Goal: Transaction & Acquisition: Download file/media

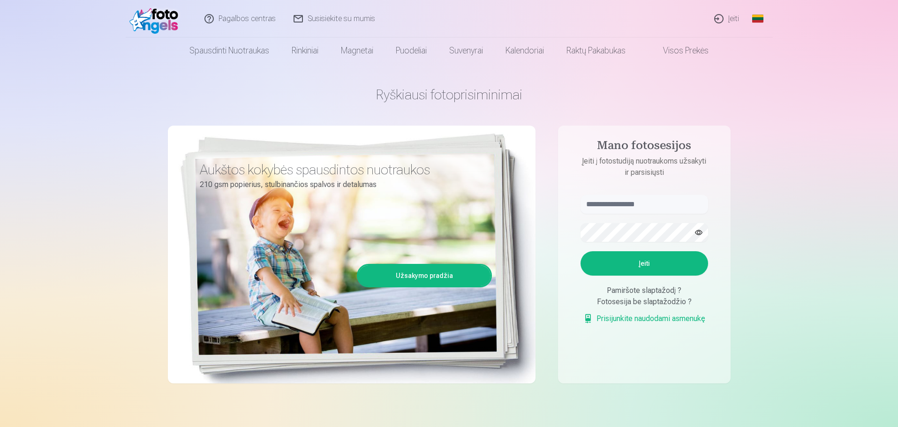
click at [631, 219] on form "Įeiti Pamiršote slaptažodį ? Fotosesija be slaptažodžio ? Prisijunkite naudodam…" at bounding box center [644, 264] width 146 height 139
click at [632, 205] on input "text" at bounding box center [643, 204] width 127 height 19
type input "*"
type input "**********"
click at [654, 267] on button "Įeiti" at bounding box center [643, 263] width 127 height 24
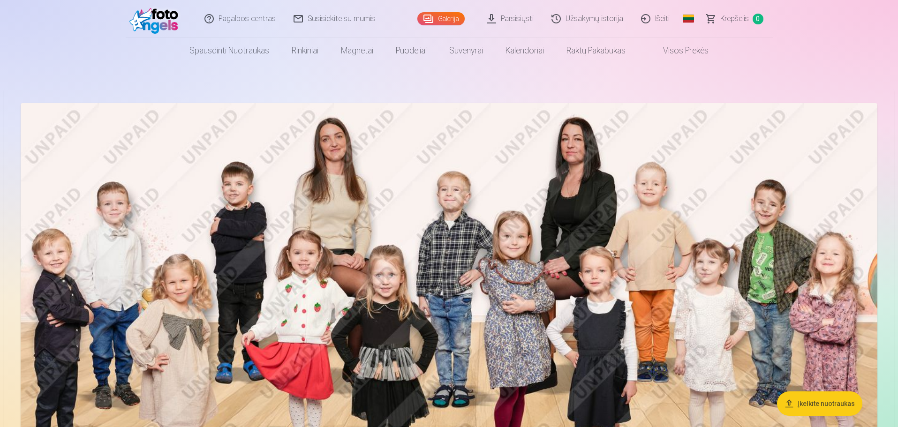
click at [440, 12] on link "Galerija" at bounding box center [440, 18] width 47 height 13
click at [510, 16] on link "Parsisiųsti" at bounding box center [510, 18] width 65 height 37
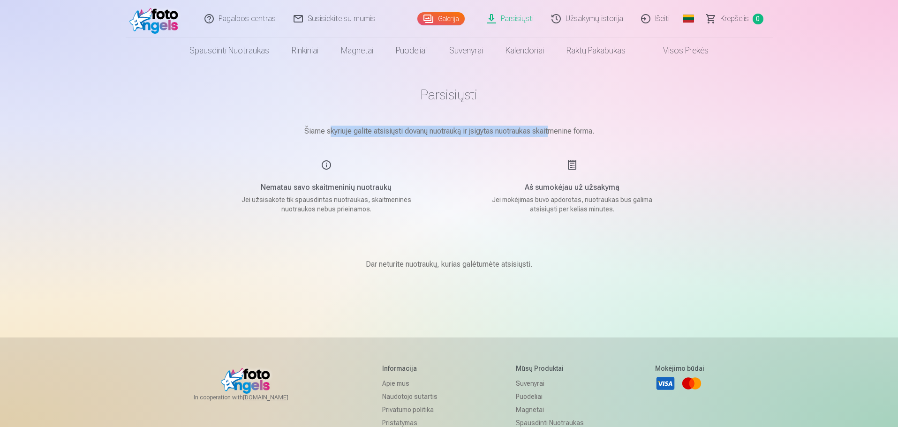
drag, startPoint x: 344, startPoint y: 132, endPoint x: 565, endPoint y: 141, distance: 221.4
click at [564, 141] on main "Parsisiųsti Šiame skyriuje galite atsisiųsti dovanų nuotrauką ir įsigytas nuotr…" at bounding box center [449, 189] width 469 height 251
click at [564, 184] on h5 "Aš sumokėjau už užsakymą" at bounding box center [572, 187] width 178 height 11
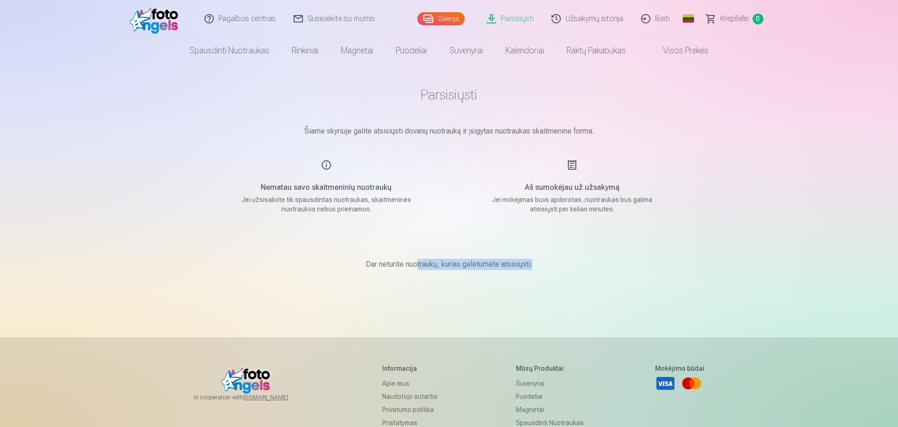
drag, startPoint x: 419, startPoint y: 264, endPoint x: 563, endPoint y: 265, distance: 144.4
click at [558, 266] on div "Dar neturite nuotraukų, kurias galėtumėte atsisiųsti." at bounding box center [449, 264] width 469 height 56
click at [621, 266] on div "Dar neturite nuotraukų, kurias galėtumėte atsisiųsti." at bounding box center [449, 264] width 469 height 56
click at [562, 187] on h5 "Aš sumokėjau už užsakymą" at bounding box center [572, 187] width 178 height 11
drag, startPoint x: 510, startPoint y: 191, endPoint x: 658, endPoint y: 201, distance: 147.5
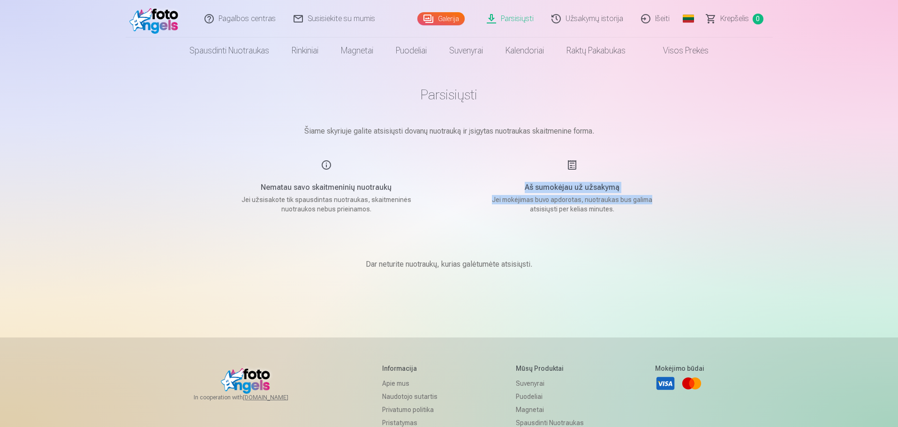
click at [657, 200] on div "Aš sumokėjau už užsakymą Jei mokėjimas buvo apdorotas, nuotraukas bus galima at…" at bounding box center [571, 186] width 223 height 54
click at [678, 218] on main "Parsisiųsti Šiame skyriuje galite atsisiųsti dovanų nuotrauką ir įsigytas nuotr…" at bounding box center [449, 189] width 469 height 251
click at [449, 19] on link "Galerija" at bounding box center [440, 18] width 47 height 13
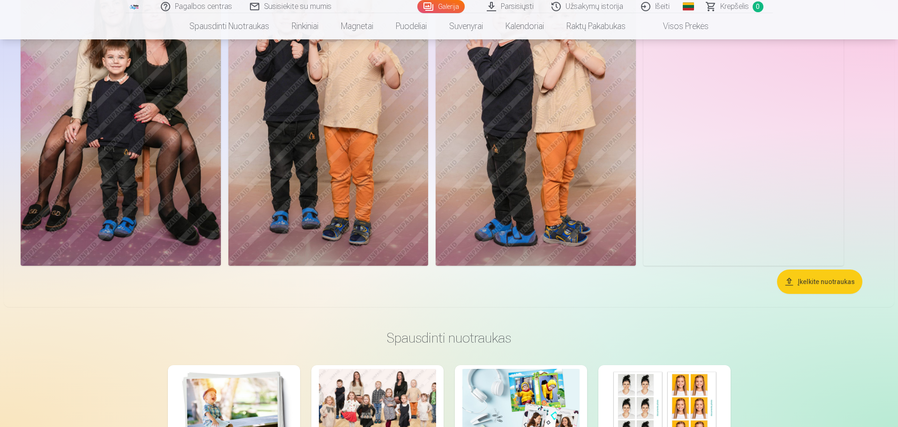
scroll to position [11820, 0]
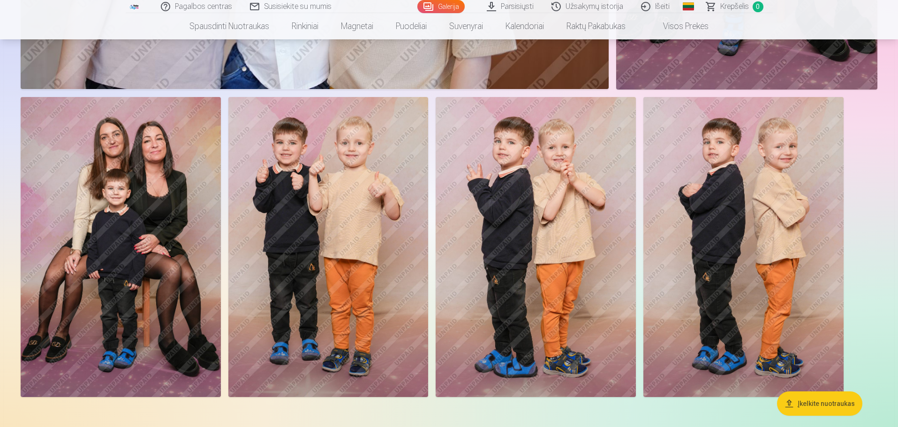
click at [444, 8] on link "Galerija" at bounding box center [440, 6] width 47 height 13
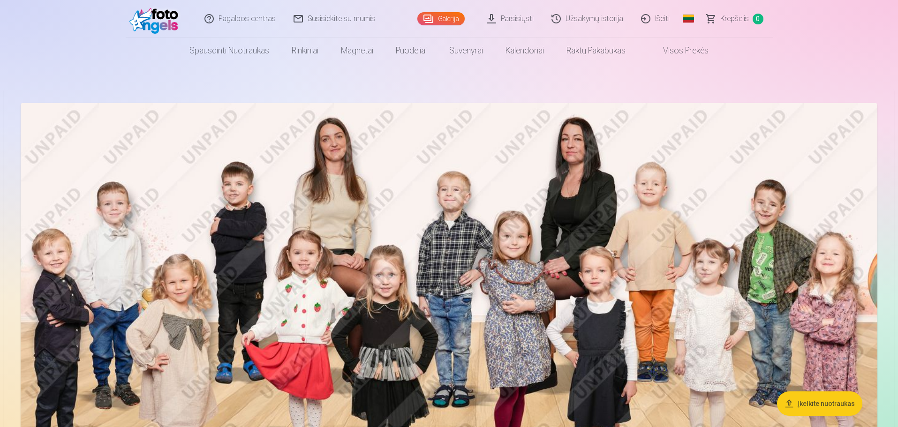
click at [505, 18] on link "Parsisiųsti" at bounding box center [510, 18] width 65 height 37
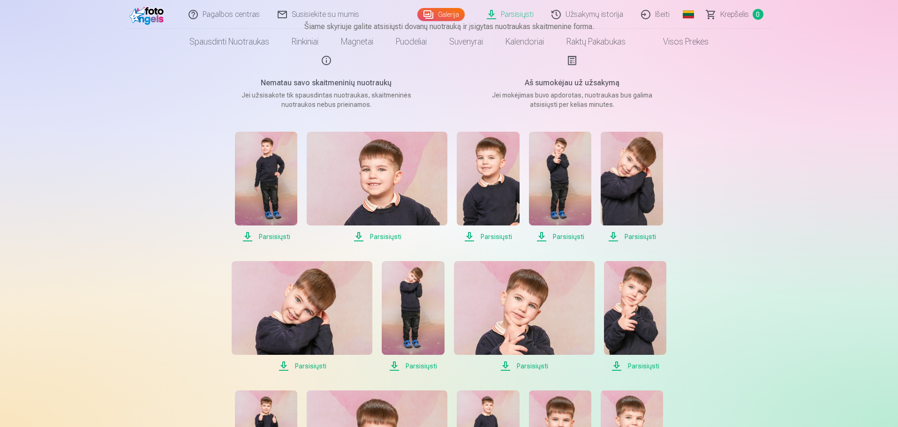
scroll to position [5, 0]
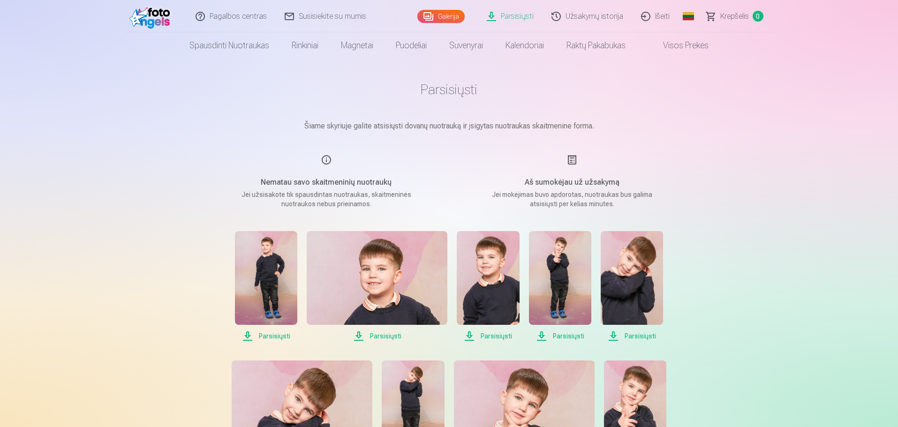
click at [277, 337] on span "Parsisiųsti" at bounding box center [266, 335] width 62 height 11
click at [381, 335] on span "Parsisiųsti" at bounding box center [377, 335] width 141 height 11
click at [491, 335] on span "Parsisiųsti" at bounding box center [488, 335] width 62 height 11
drag, startPoint x: 573, startPoint y: 335, endPoint x: 578, endPoint y: 335, distance: 5.6
click at [573, 335] on span "Parsisiųsti" at bounding box center [560, 335] width 62 height 11
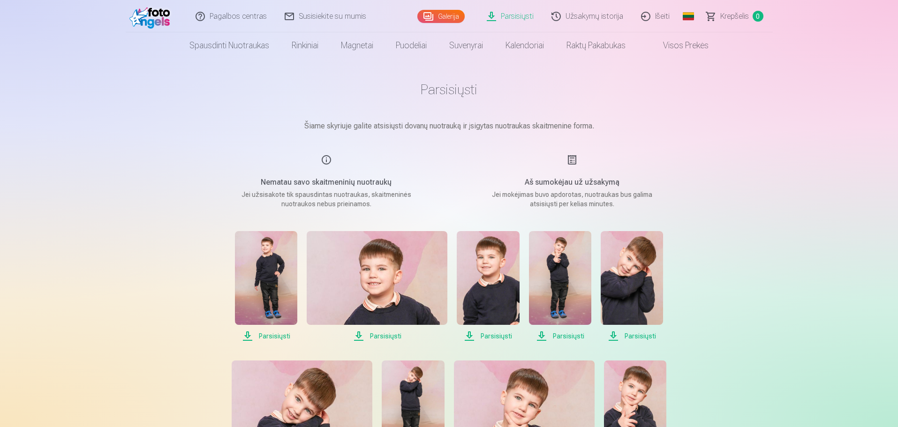
click at [640, 335] on span "Parsisiųsti" at bounding box center [631, 335] width 62 height 11
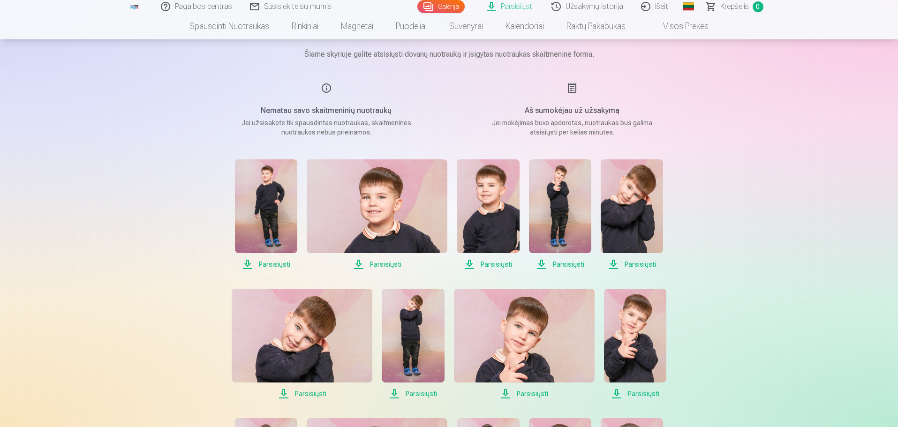
scroll to position [193, 0]
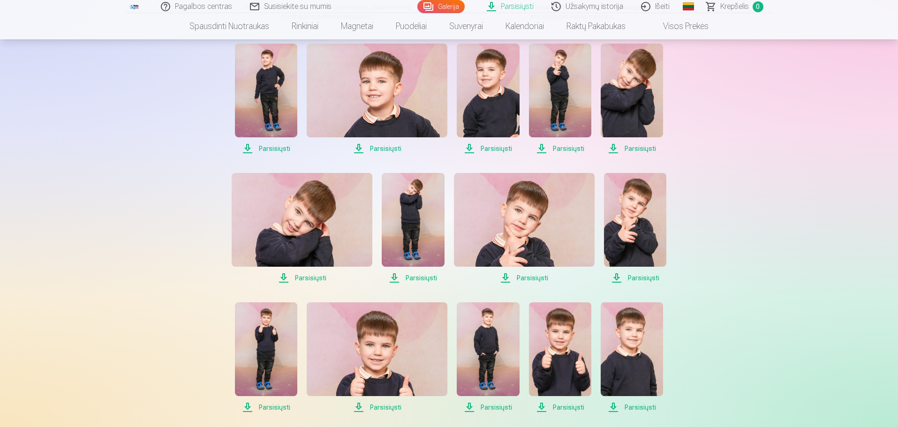
click at [300, 279] on span "Parsisiųsti" at bounding box center [302, 277] width 141 height 11
click at [421, 279] on span "Parsisiųsti" at bounding box center [413, 277] width 62 height 11
click at [520, 279] on span "Parsisiųsti" at bounding box center [524, 277] width 141 height 11
click at [646, 274] on span "Parsisiųsti" at bounding box center [635, 277] width 62 height 11
click at [641, 407] on span "Parsisiųsti" at bounding box center [631, 407] width 62 height 11
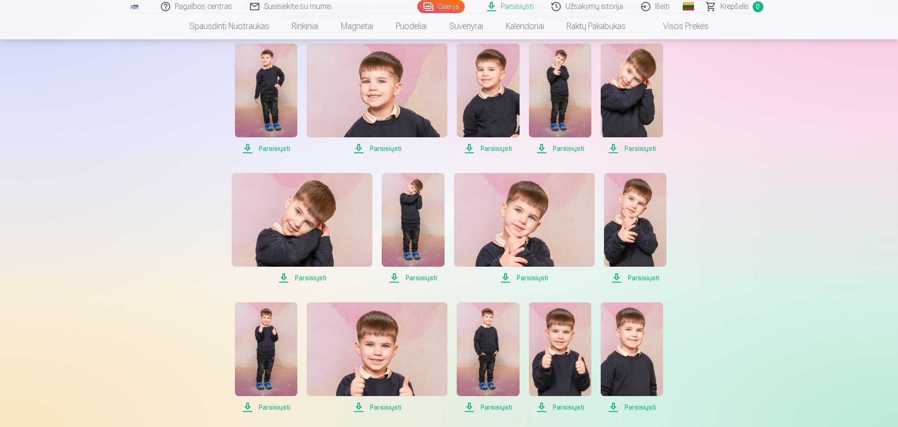
click at [570, 407] on span "Parsisiųsti" at bounding box center [560, 407] width 62 height 11
click at [480, 404] on span "Parsisiųsti" at bounding box center [488, 407] width 62 height 11
click at [376, 406] on span "Parsisiųsti" at bounding box center [377, 407] width 141 height 11
click at [262, 406] on span "Parsisiųsti" at bounding box center [266, 407] width 62 height 11
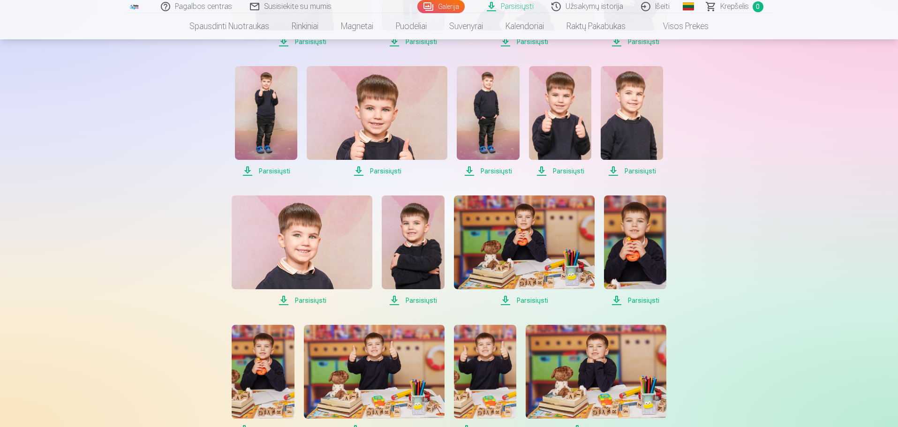
scroll to position [474, 0]
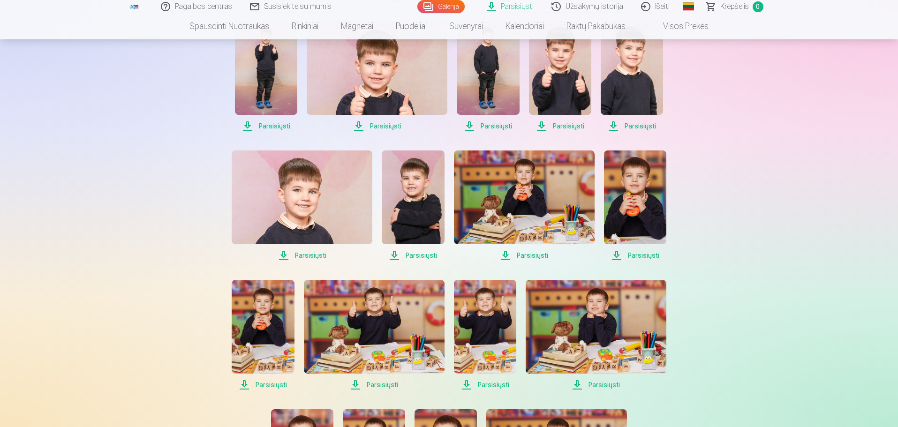
click at [309, 256] on span "Parsisiųsti" at bounding box center [302, 255] width 141 height 11
click at [414, 256] on span "Parsisiųsti" at bounding box center [413, 255] width 62 height 11
click at [530, 257] on span "Parsisiųsti" at bounding box center [524, 255] width 141 height 11
click at [642, 255] on span "Parsisiųsti" at bounding box center [635, 255] width 62 height 11
click at [602, 384] on span "Parsisiųsti" at bounding box center [595, 384] width 141 height 11
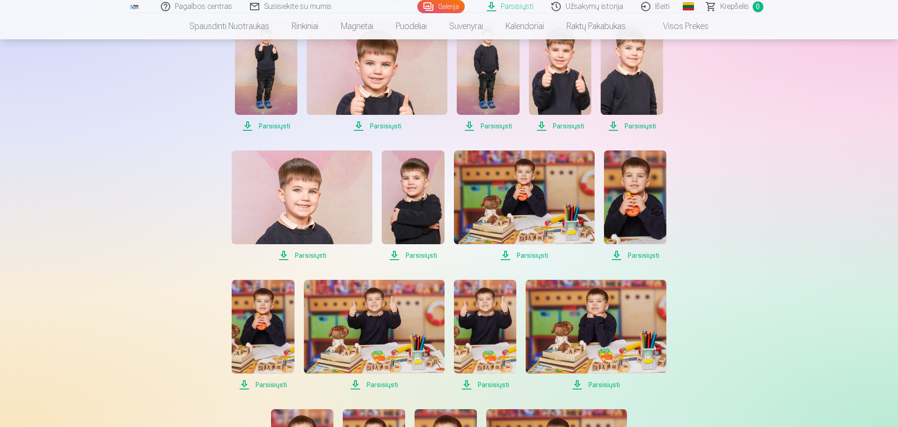
click at [491, 384] on span "Parsisiųsti" at bounding box center [485, 384] width 62 height 11
click at [388, 386] on span "Parsisiųsti" at bounding box center [374, 384] width 141 height 11
drag, startPoint x: 273, startPoint y: 385, endPoint x: 277, endPoint y: 384, distance: 4.8
click at [273, 385] on span "Parsisiųsti" at bounding box center [263, 384] width 62 height 11
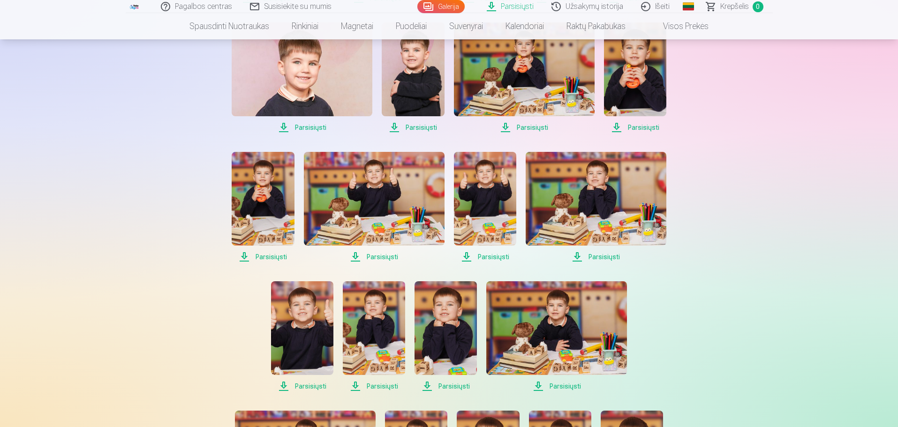
scroll to position [708, 0]
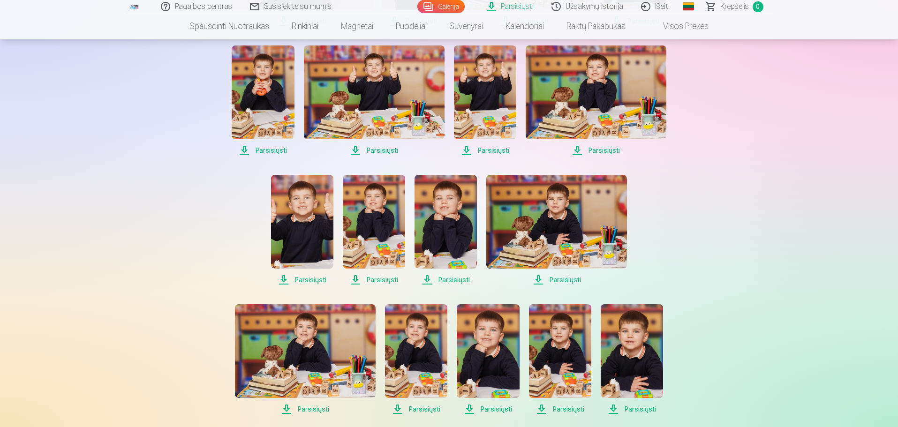
drag, startPoint x: 299, startPoint y: 281, endPoint x: 316, endPoint y: 283, distance: 17.4
click at [299, 281] on span "Parsisiųsti" at bounding box center [302, 279] width 62 height 11
click at [377, 282] on span "Parsisiųsti" at bounding box center [374, 279] width 62 height 11
click at [453, 278] on span "Parsisiųsti" at bounding box center [445, 279] width 62 height 11
click at [568, 279] on span "Parsisiųsti" at bounding box center [556, 279] width 141 height 11
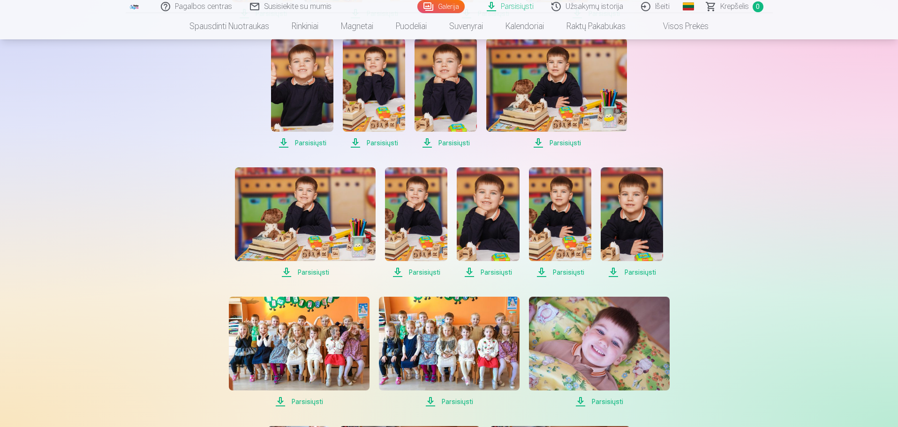
scroll to position [849, 0]
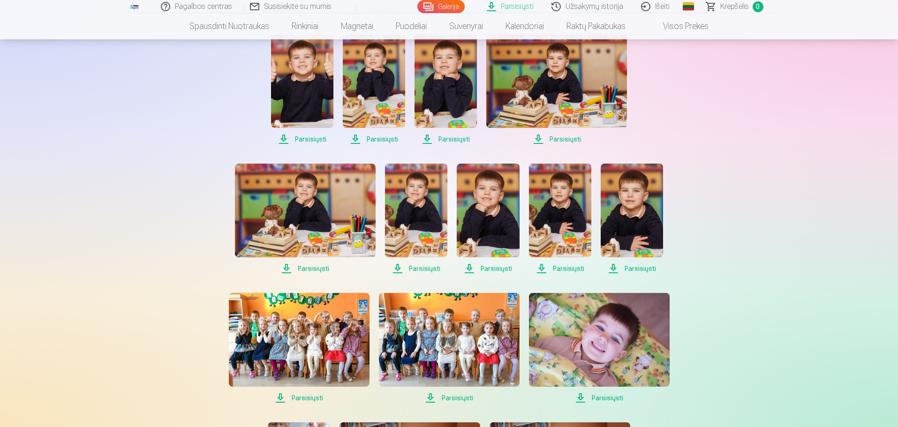
click at [637, 266] on span "Parsisiųsti" at bounding box center [631, 268] width 62 height 11
click at [562, 271] on span "Parsisiųsti" at bounding box center [560, 268] width 62 height 11
click at [495, 264] on span "Parsisiųsti" at bounding box center [488, 268] width 62 height 11
click at [424, 268] on span "Parsisiųsti" at bounding box center [416, 268] width 62 height 11
click at [299, 268] on span "Parsisiųsti" at bounding box center [305, 268] width 141 height 11
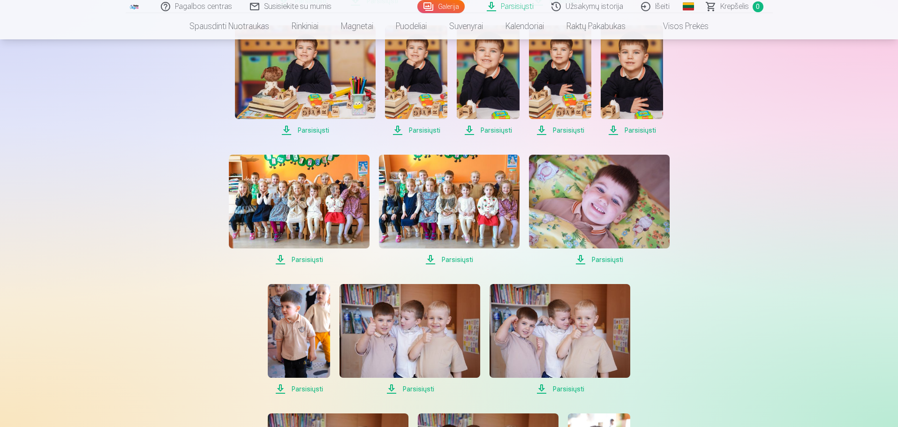
scroll to position [990, 0]
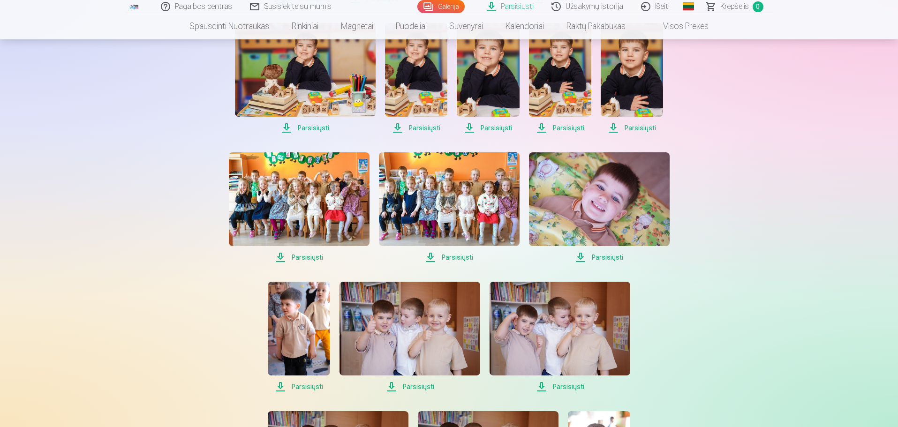
click at [309, 259] on span "Parsisiųsti" at bounding box center [299, 257] width 141 height 11
click at [463, 258] on span "Parsisiųsti" at bounding box center [449, 257] width 141 height 11
click at [602, 258] on span "Parsisiųsti" at bounding box center [599, 257] width 141 height 11
drag, startPoint x: 563, startPoint y: 385, endPoint x: 499, endPoint y: 378, distance: 64.6
click at [563, 385] on span "Parsisiųsti" at bounding box center [559, 386] width 141 height 11
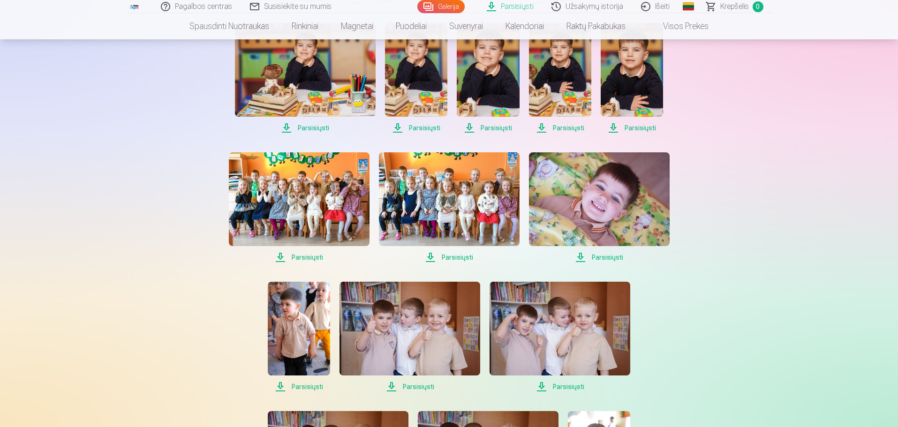
drag, startPoint x: 418, startPoint y: 385, endPoint x: 399, endPoint y: 384, distance: 18.8
click at [418, 385] on span "Parsisiųsti" at bounding box center [409, 386] width 141 height 11
click at [316, 388] on span "Parsisiųsti" at bounding box center [299, 386] width 62 height 11
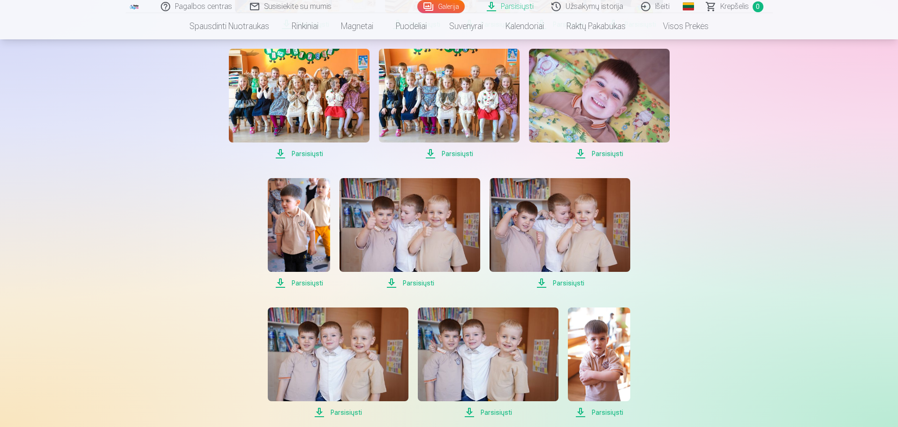
scroll to position [1224, 0]
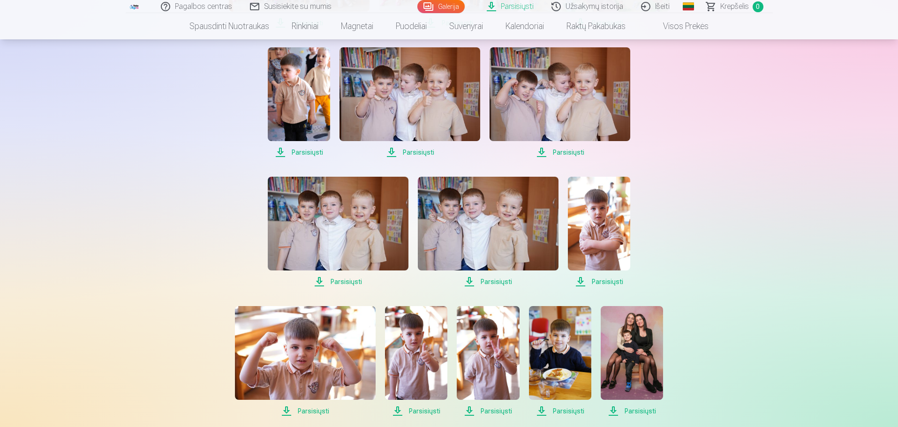
drag, startPoint x: 343, startPoint y: 280, endPoint x: 456, endPoint y: 292, distance: 113.5
click at [343, 280] on span "Parsisiųsti" at bounding box center [338, 281] width 141 height 11
drag, startPoint x: 487, startPoint y: 283, endPoint x: 533, endPoint y: 278, distance: 46.2
click at [487, 283] on span "Parsisiųsti" at bounding box center [488, 281] width 141 height 11
drag, startPoint x: 603, startPoint y: 284, endPoint x: 616, endPoint y: 282, distance: 13.3
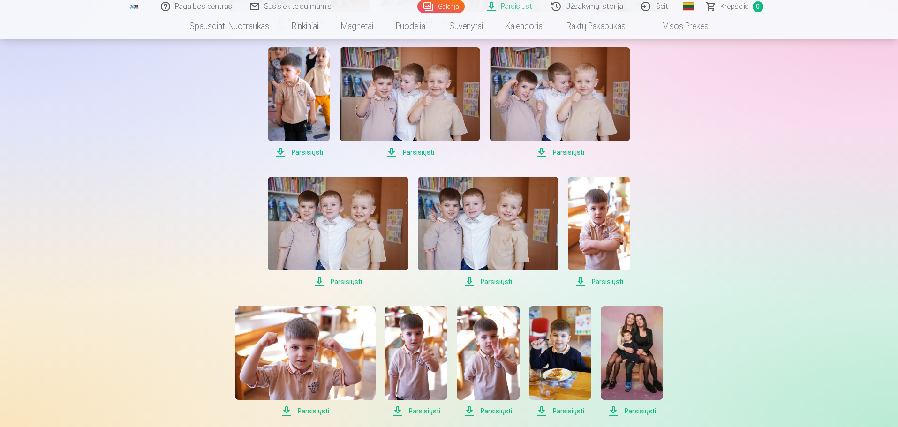
click at [603, 284] on span "Parsisiųsti" at bounding box center [599, 281] width 62 height 11
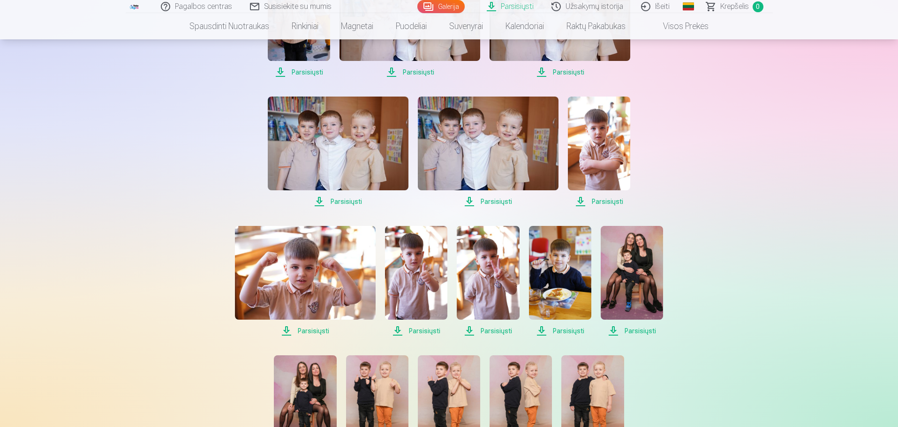
scroll to position [1318, 0]
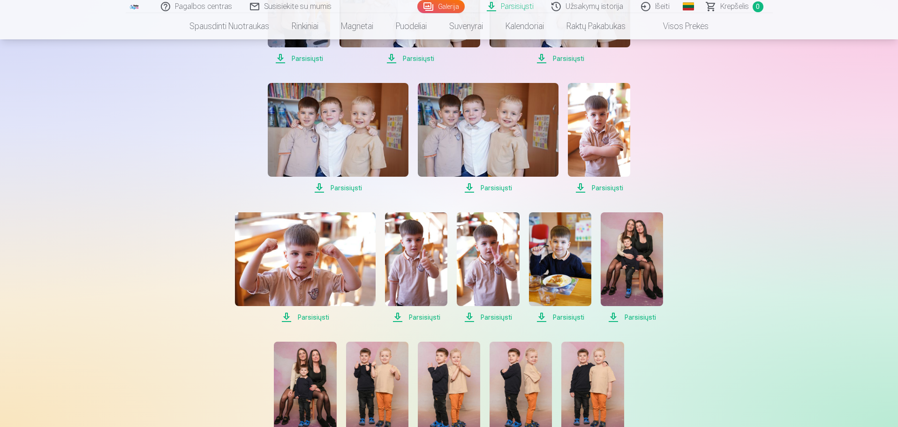
drag, startPoint x: 644, startPoint y: 317, endPoint x: 605, endPoint y: 317, distance: 38.9
click at [644, 317] on span "Parsisiųsti" at bounding box center [631, 317] width 62 height 11
click at [567, 316] on span "Parsisiųsti" at bounding box center [560, 317] width 62 height 11
click at [482, 316] on span "Parsisiųsti" at bounding box center [488, 317] width 62 height 11
click at [422, 315] on span "Parsisiųsti" at bounding box center [416, 317] width 62 height 11
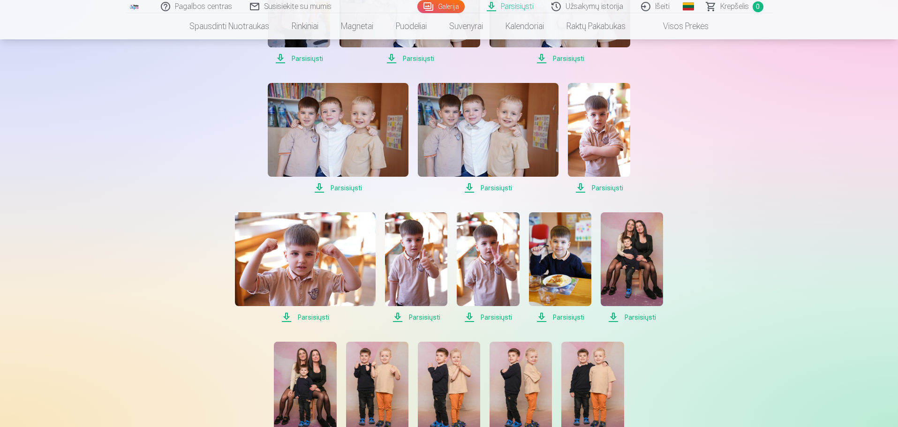
drag, startPoint x: 320, startPoint y: 316, endPoint x: 313, endPoint y: 316, distance: 7.0
click at [320, 316] on span "Parsisiųsti" at bounding box center [305, 317] width 141 height 11
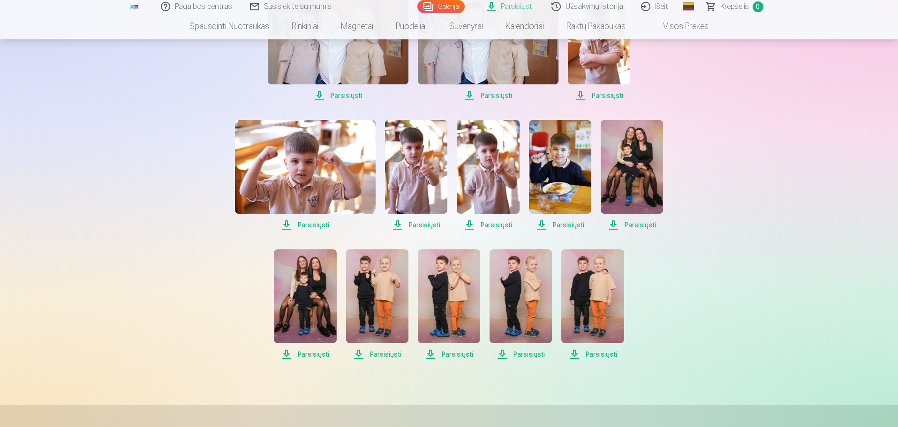
scroll to position [1505, 0]
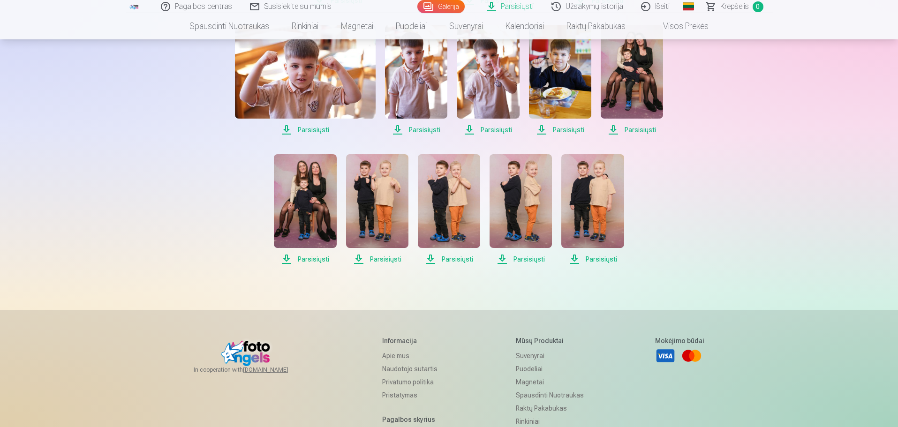
click at [313, 260] on span "Parsisiųsti" at bounding box center [305, 259] width 62 height 11
click at [373, 256] on span "Parsisiųsti" at bounding box center [377, 259] width 62 height 11
click at [468, 258] on span "Parsisiųsti" at bounding box center [449, 259] width 62 height 11
click at [529, 259] on span "Parsisiųsti" at bounding box center [520, 259] width 62 height 11
click at [596, 258] on span "Parsisiųsti" at bounding box center [592, 259] width 62 height 11
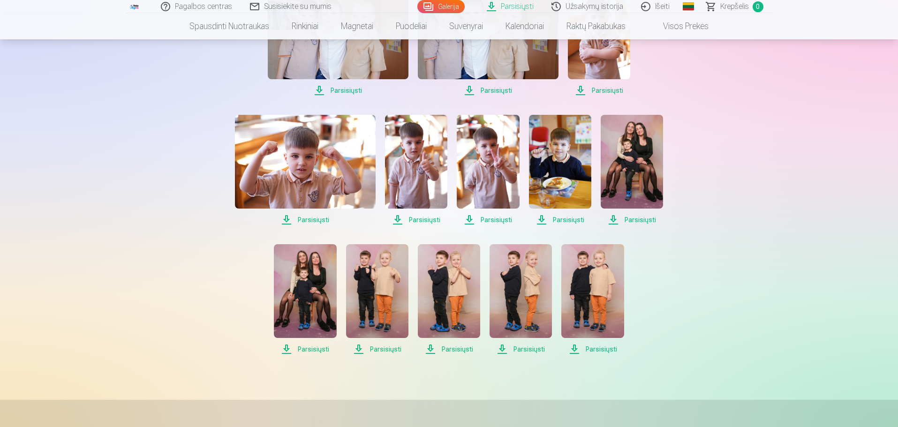
scroll to position [1411, 0]
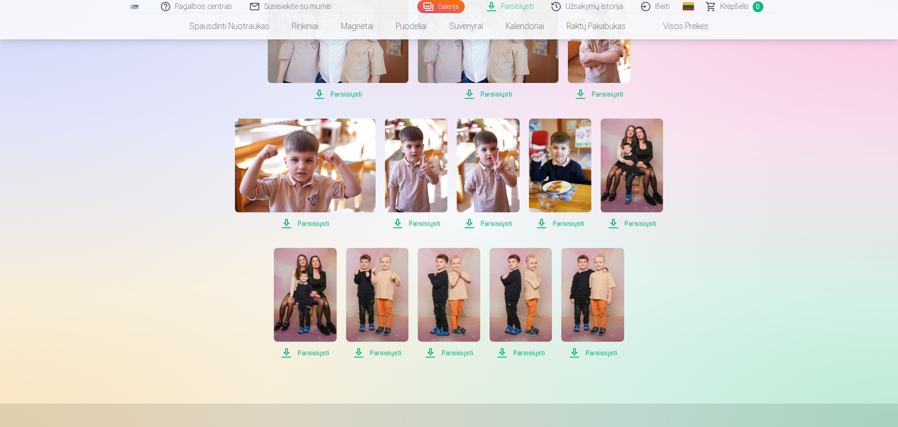
click at [560, 180] on img at bounding box center [560, 166] width 62 height 94
